Goal: Find specific page/section

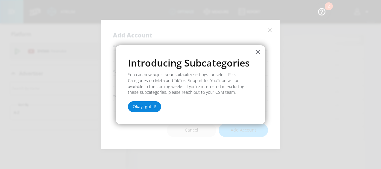
click at [143, 107] on button "Okay, got it!" at bounding box center [144, 106] width 33 height 11
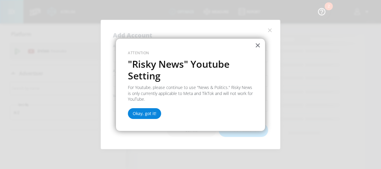
click at [153, 114] on button "Okay, got it!" at bounding box center [144, 113] width 33 height 11
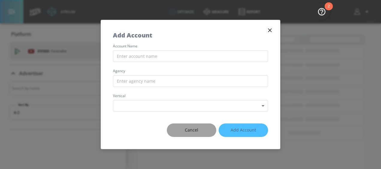
click at [200, 127] on span "Cancel" at bounding box center [191, 129] width 25 height 7
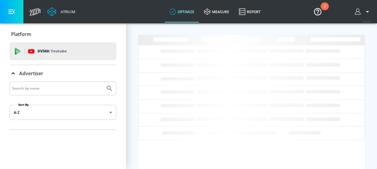
click at [366, 9] on button "button" at bounding box center [362, 11] width 16 height 7
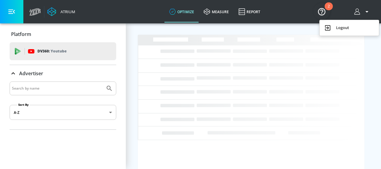
click at [34, 14] on div at bounding box center [190, 84] width 381 height 169
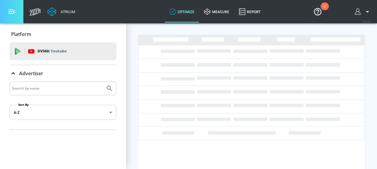
click at [17, 8] on button "button" at bounding box center [11, 11] width 23 height 23
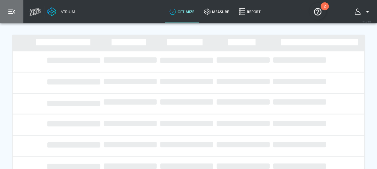
click at [17, 8] on button "button" at bounding box center [11, 11] width 23 height 23
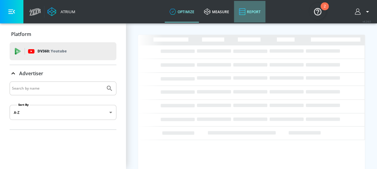
click at [247, 12] on link "Report" at bounding box center [249, 12] width 31 height 22
